Goal: Information Seeking & Learning: Learn about a topic

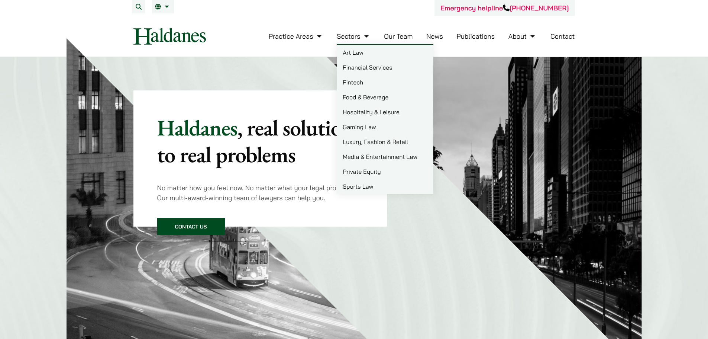
drag, startPoint x: 354, startPoint y: 57, endPoint x: 357, endPoint y: 55, distance: 4.0
click at [354, 57] on link "Art Law" at bounding box center [385, 52] width 97 height 15
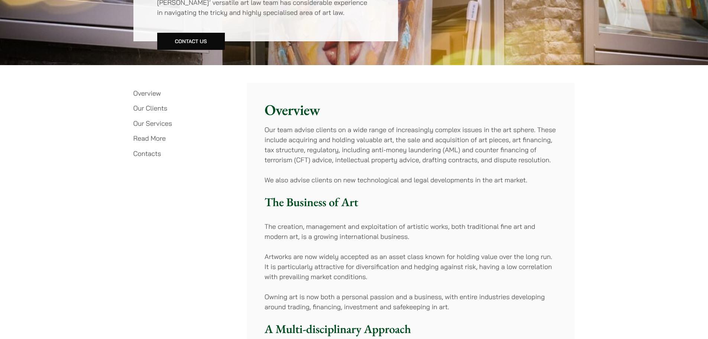
click at [160, 108] on link "Our Clients" at bounding box center [151, 108] width 34 height 9
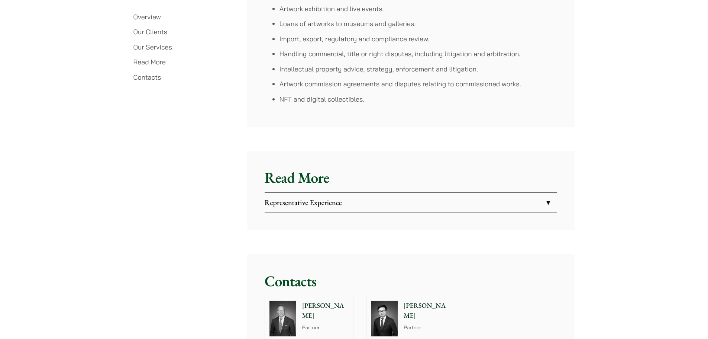
scroll to position [1669, 0]
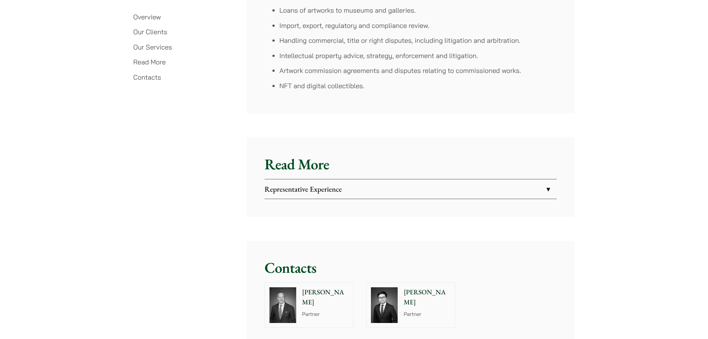
click at [493, 167] on div "Read More Representative Experience Assisted a client in securing a multi-milli…" at bounding box center [411, 177] width 328 height 80
click at [542, 179] on link "Representative Experience" at bounding box center [411, 188] width 292 height 19
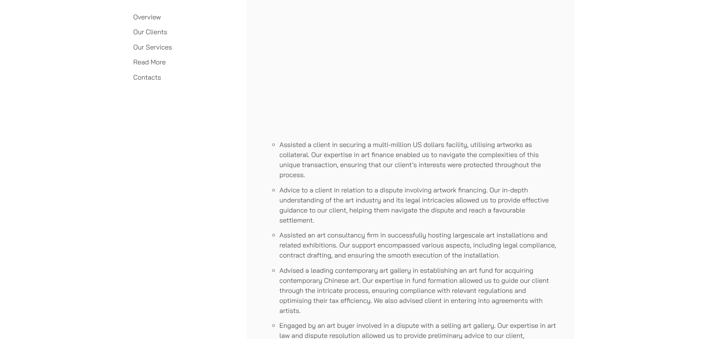
scroll to position [1892, 0]
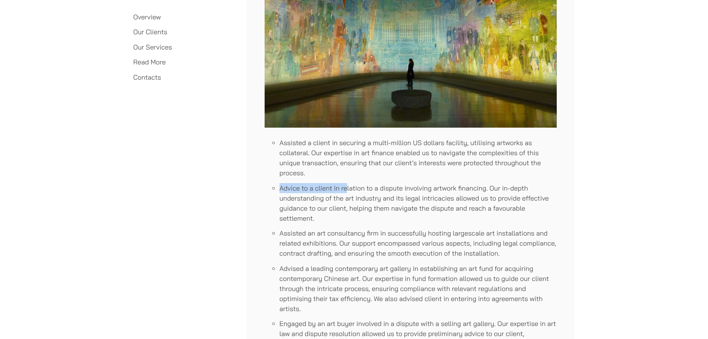
drag, startPoint x: 346, startPoint y: 181, endPoint x: 478, endPoint y: 167, distance: 132.4
click at [478, 167] on ul "Assisted a client in securing a multi-million US dollars facility, utilising ar…" at bounding box center [411, 288] width 292 height 301
click at [473, 183] on li "Advice to a client in relation to a dispute involving artwork financing. Our in…" at bounding box center [418, 203] width 277 height 40
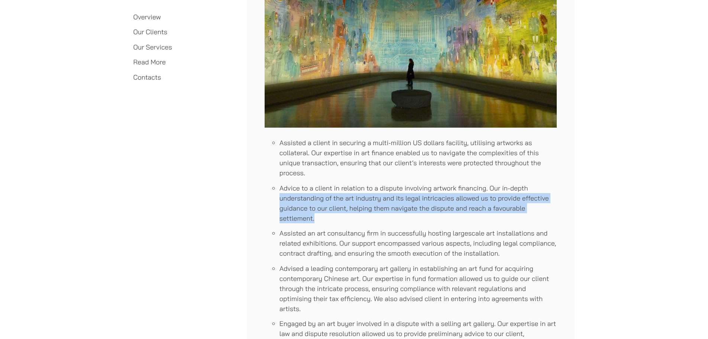
drag, startPoint x: 549, startPoint y: 172, endPoint x: 357, endPoint y: 210, distance: 195.6
click at [357, 210] on ul "Assisted a client in securing a multi-million US dollars facility, utilising ar…" at bounding box center [411, 288] width 292 height 301
click at [357, 210] on li "Advice to a client in relation to a dispute involving artwork financing. Our in…" at bounding box center [418, 203] width 277 height 40
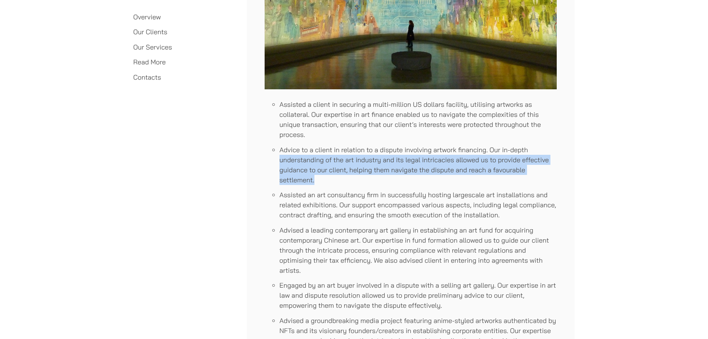
scroll to position [1966, 0]
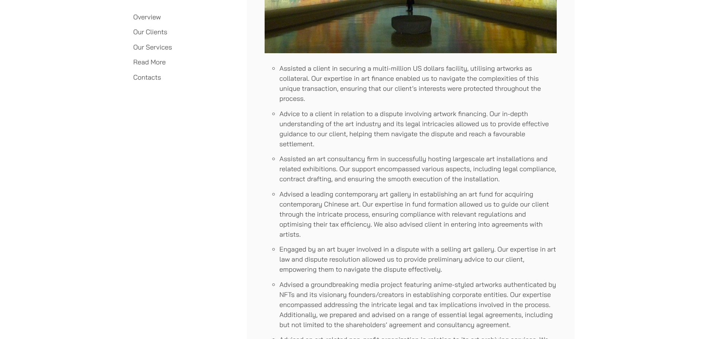
click at [373, 166] on li "Assisted an art consultancy firm in successfully hosting largescale art install…" at bounding box center [418, 169] width 277 height 30
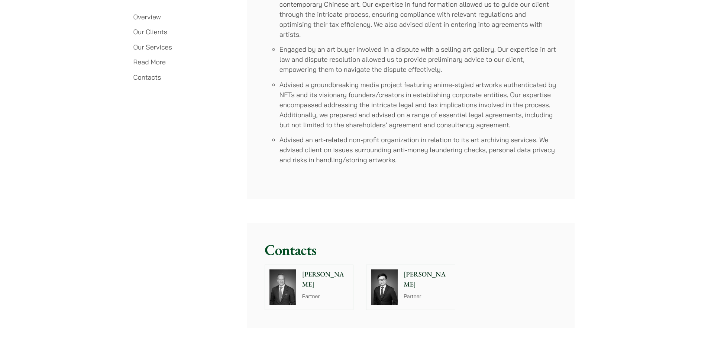
scroll to position [2115, 0]
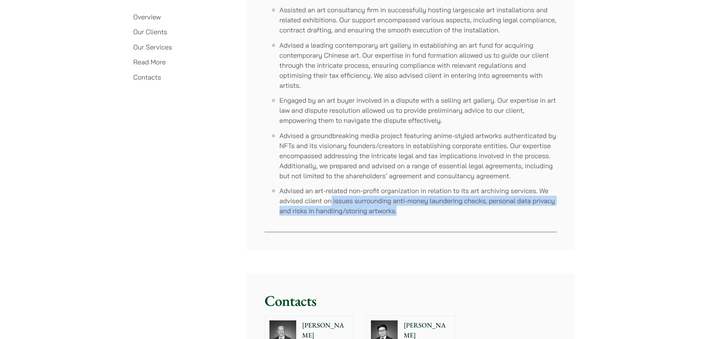
drag, startPoint x: 407, startPoint y: 208, endPoint x: 331, endPoint y: 188, distance: 78.0
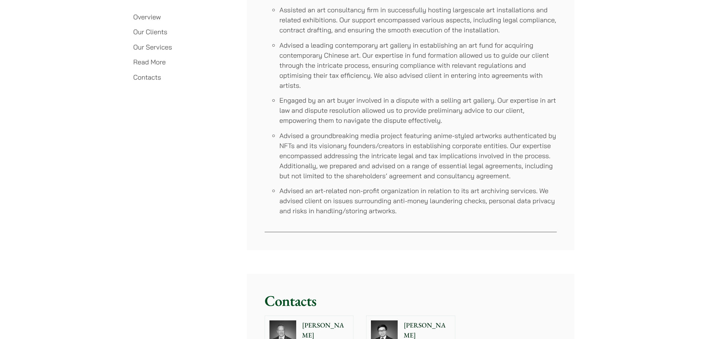
click at [348, 186] on li "Advised an art-related non-profit organization in relation to its art archiving…" at bounding box center [418, 201] width 277 height 30
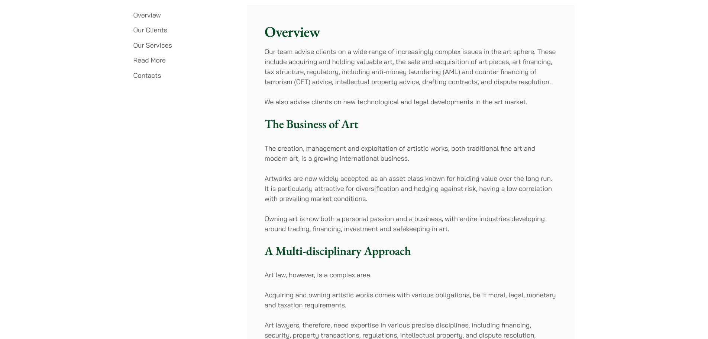
scroll to position [144, 0]
